Goal: Task Accomplishment & Management: Manage account settings

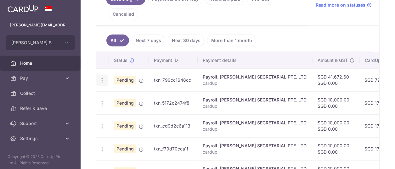
click at [100, 77] on icon "button" at bounding box center [102, 80] width 7 height 7
click at [100, 78] on icon "button" at bounding box center [102, 80] width 7 height 7
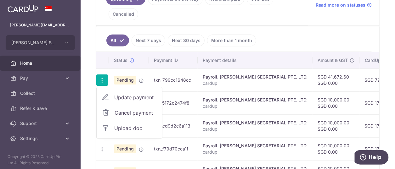
click at [134, 96] on span "Update payment" at bounding box center [135, 98] width 43 height 8
radio input "true"
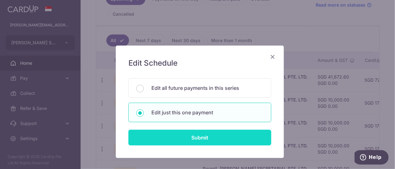
click at [188, 136] on input "Submit" at bounding box center [199, 138] width 143 height 16
radio input "true"
type input "41,672.60"
type input "[DATE]"
type input "cardup"
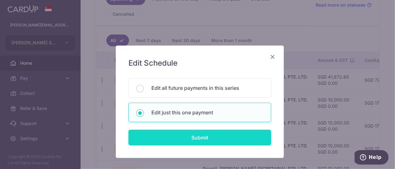
click at [188, 136] on input "Submit" at bounding box center [199, 138] width 143 height 16
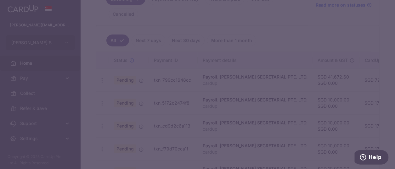
radio input "true"
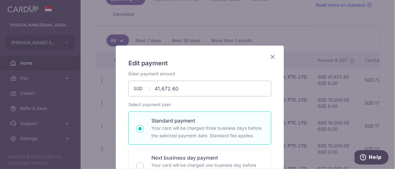
scroll to position [157, 0]
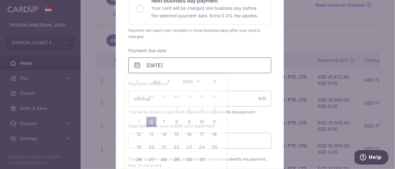
click at [185, 63] on input "[DATE]" at bounding box center [199, 66] width 143 height 16
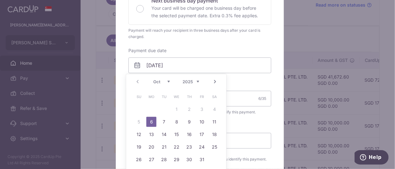
click at [153, 122] on link "6" at bounding box center [151, 122] width 10 height 10
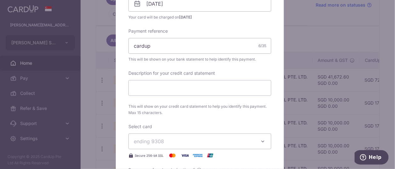
scroll to position [315, 0]
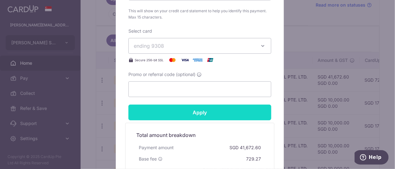
click at [197, 111] on input "Apply" at bounding box center [199, 113] width 143 height 16
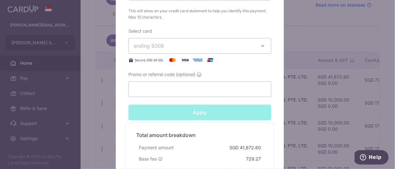
type input "Successfully Applied"
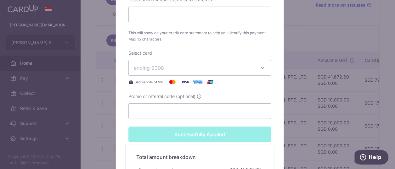
scroll to position [337, 0]
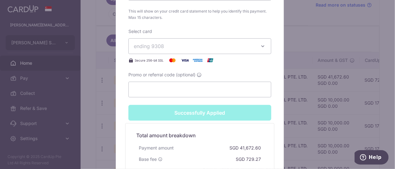
click at [299, 43] on div "Edit payment By clicking apply, you will make changes to all payments to [PERSO…" at bounding box center [197, 84] width 395 height 169
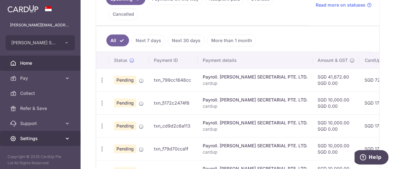
click at [36, 139] on span "Settings" at bounding box center [41, 139] width 42 height 6
